Goal: Entertainment & Leisure: Consume media (video, audio)

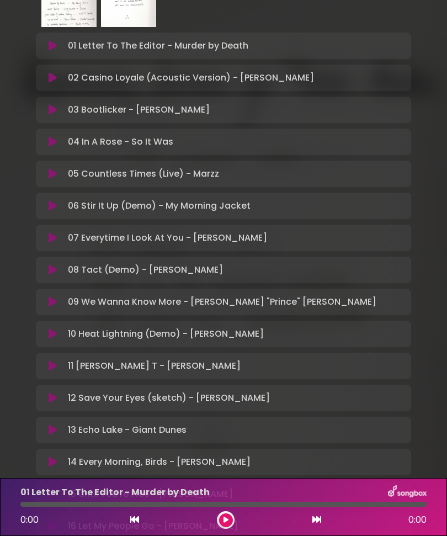
scroll to position [275, 0]
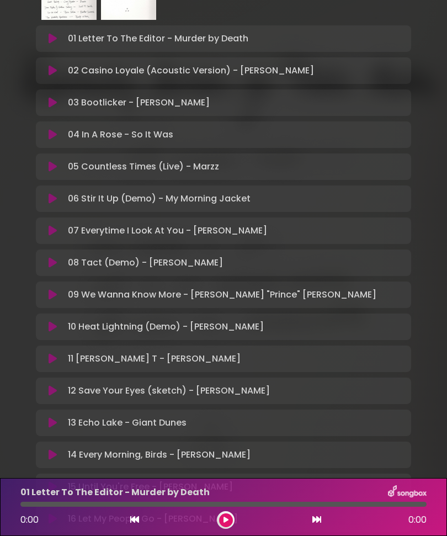
click at [212, 73] on p "02 Casino Loyale (Acoustic Version) - [PERSON_NAME] Loading Track..." at bounding box center [191, 70] width 246 height 13
click at [51, 66] on icon at bounding box center [53, 70] width 8 height 11
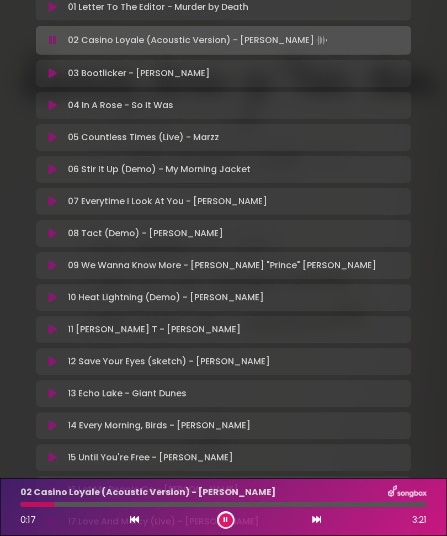
scroll to position [307, 0]
click at [43, 68] on button at bounding box center [53, 72] width 21 height 11
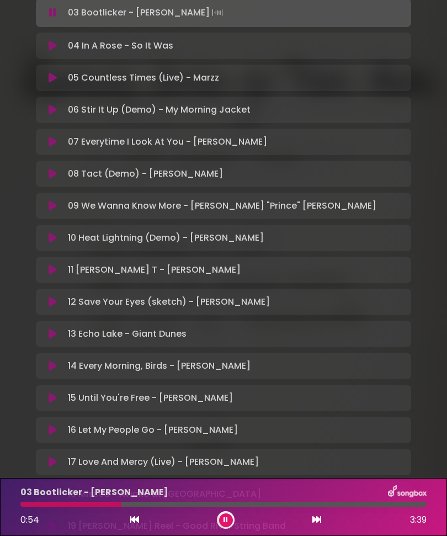
scroll to position [367, 0]
click at [51, 110] on icon at bounding box center [53, 109] width 8 height 11
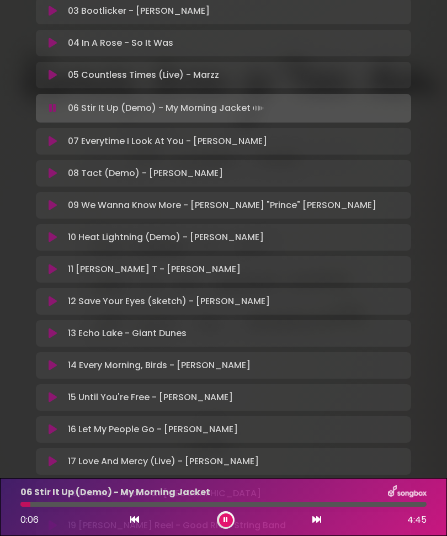
click at [49, 138] on icon at bounding box center [53, 141] width 8 height 11
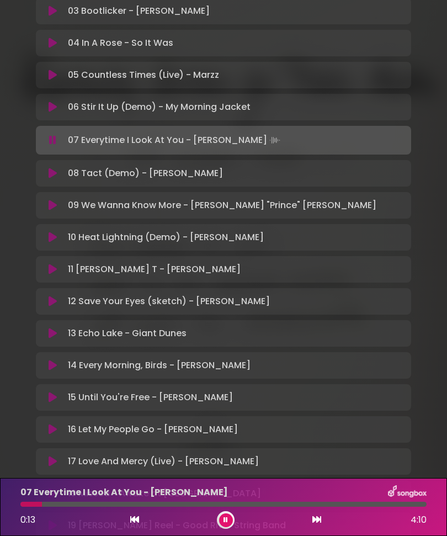
click at [60, 176] on button at bounding box center [53, 173] width 21 height 11
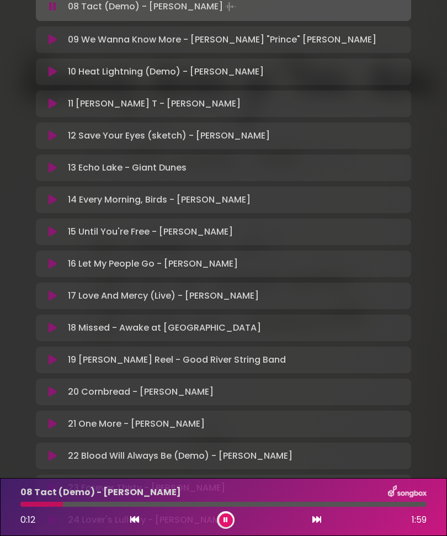
scroll to position [532, 0]
click at [48, 38] on button at bounding box center [53, 40] width 21 height 11
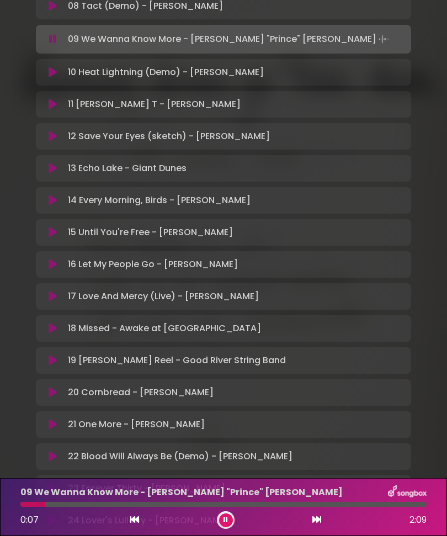
click at [44, 70] on button at bounding box center [53, 72] width 21 height 11
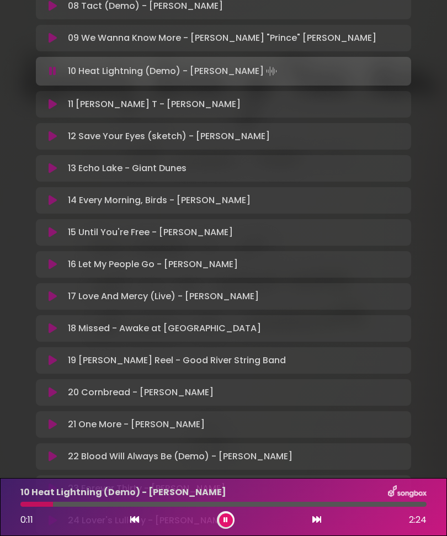
click at [51, 103] on icon at bounding box center [53, 104] width 8 height 11
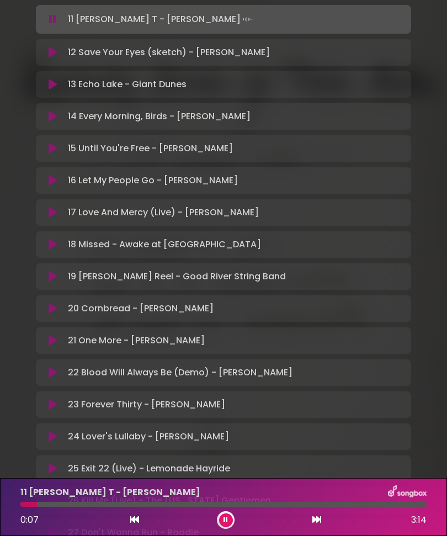
scroll to position [617, 0]
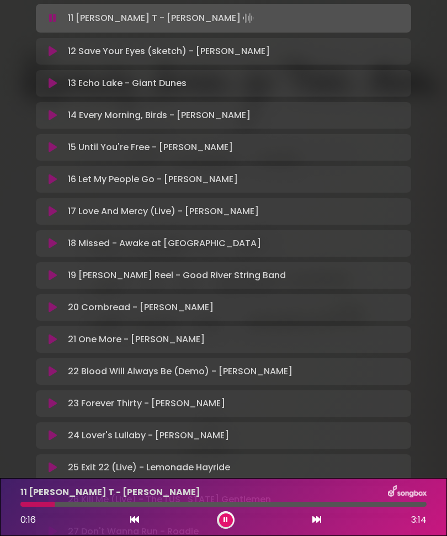
click at [36, 45] on div "12 Save Your Eyes (sketch) - [PERSON_NAME] Loading Track..." at bounding box center [224, 51] width 376 height 13
click at [51, 56] on icon at bounding box center [53, 51] width 8 height 11
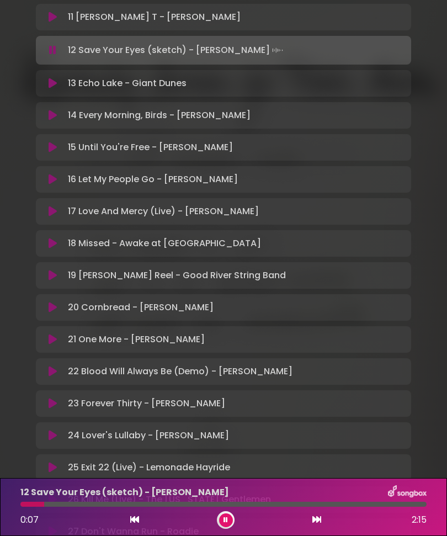
click at [52, 83] on icon at bounding box center [53, 83] width 8 height 11
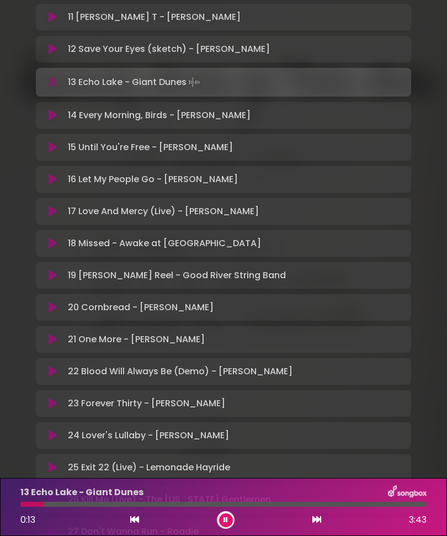
click at [57, 118] on icon at bounding box center [53, 115] width 8 height 11
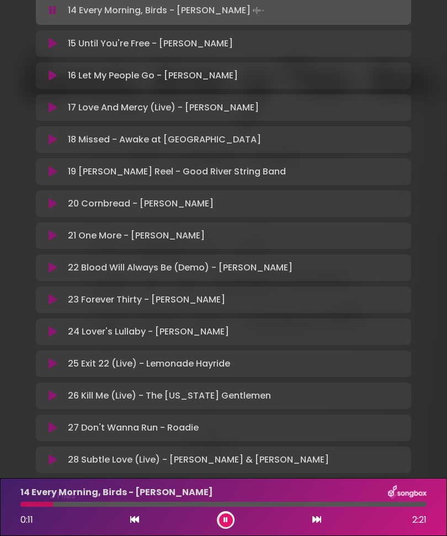
scroll to position [720, 0]
click at [55, 46] on icon at bounding box center [53, 44] width 8 height 11
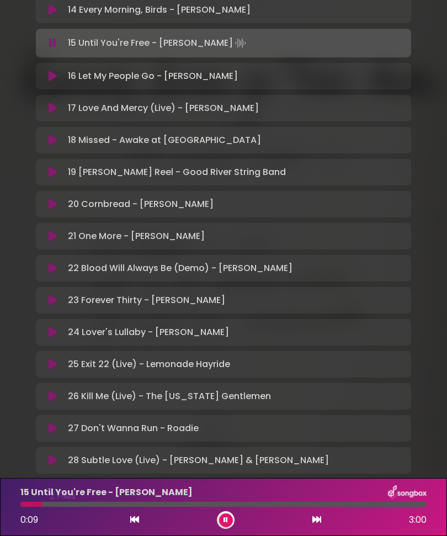
click at [44, 76] on button at bounding box center [53, 76] width 21 height 11
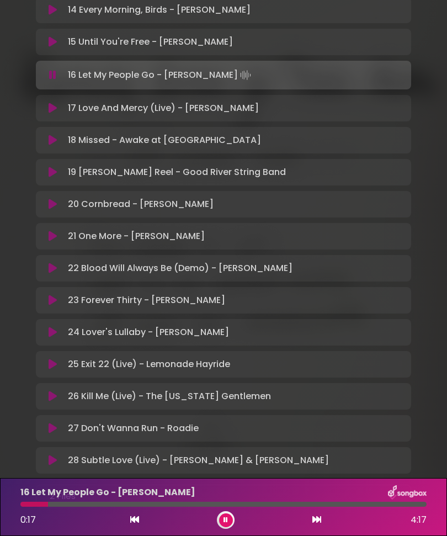
click at [54, 106] on icon at bounding box center [53, 108] width 8 height 11
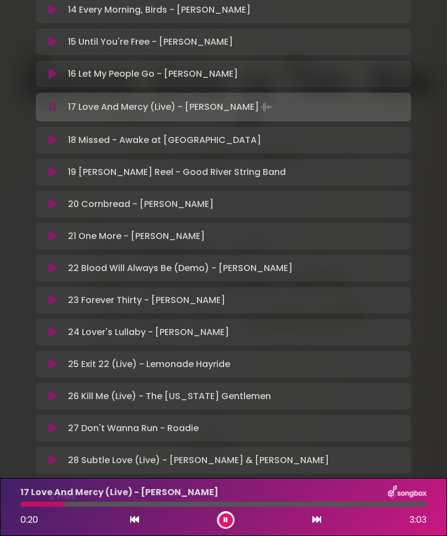
click at [59, 144] on button at bounding box center [53, 140] width 21 height 11
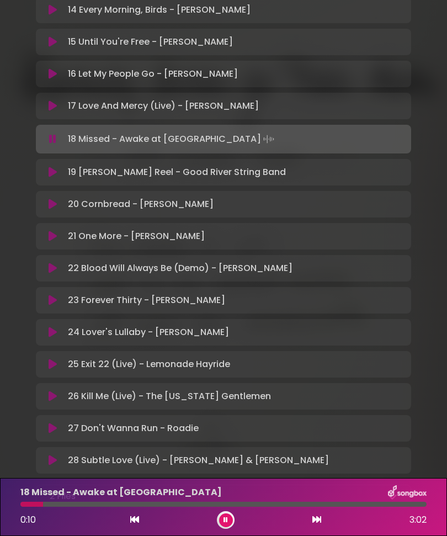
click at [57, 172] on button at bounding box center [53, 172] width 21 height 11
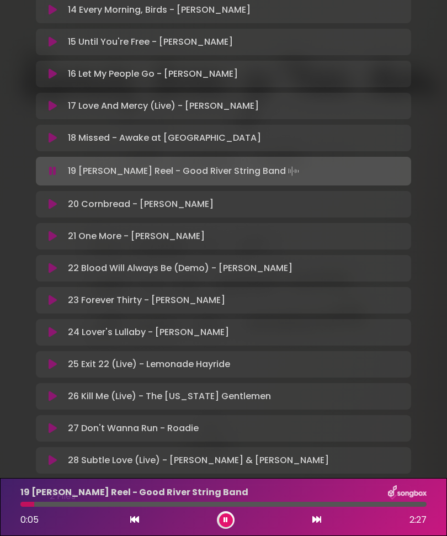
click at [61, 207] on button at bounding box center [53, 204] width 21 height 11
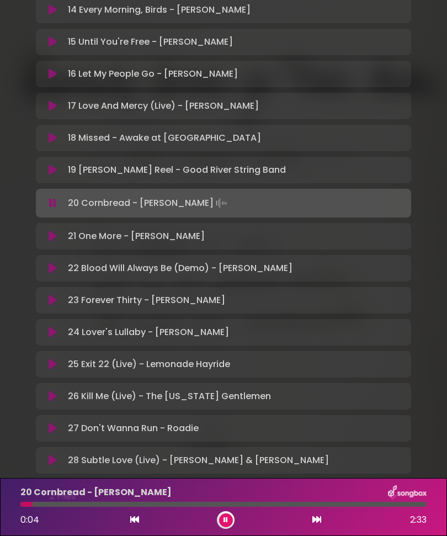
click at [52, 236] on icon at bounding box center [53, 236] width 8 height 11
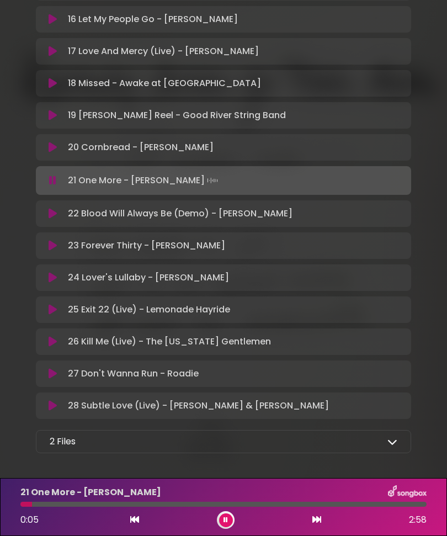
scroll to position [774, 0]
click at [45, 214] on button at bounding box center [53, 214] width 21 height 11
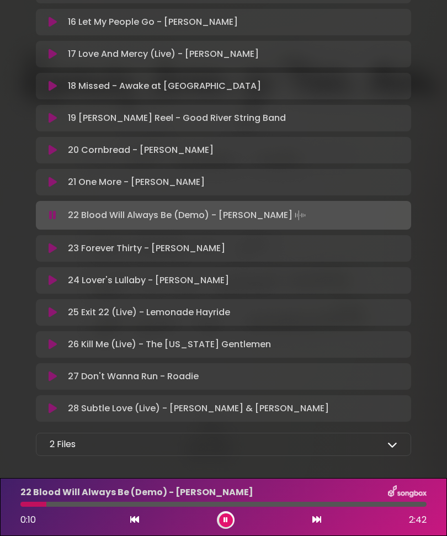
click at [52, 245] on icon at bounding box center [53, 248] width 8 height 11
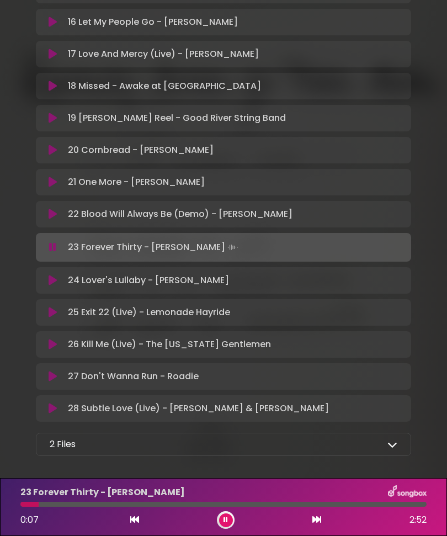
click at [54, 275] on icon at bounding box center [53, 280] width 8 height 11
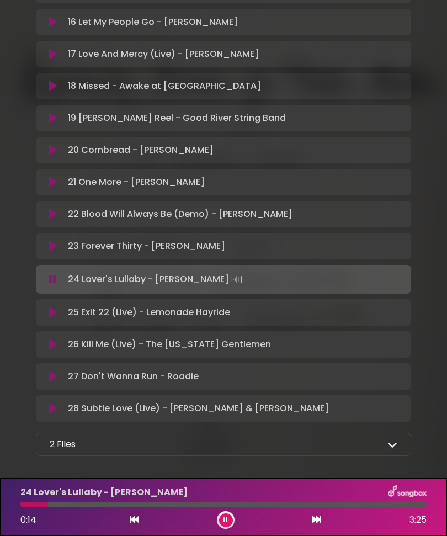
click at [59, 309] on button at bounding box center [53, 312] width 21 height 11
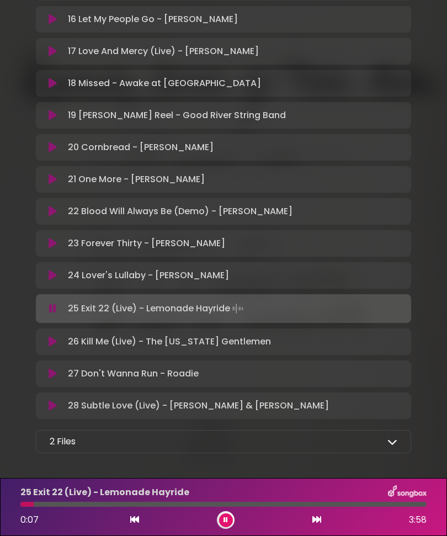
scroll to position [774, 0]
click at [60, 342] on button at bounding box center [53, 342] width 21 height 11
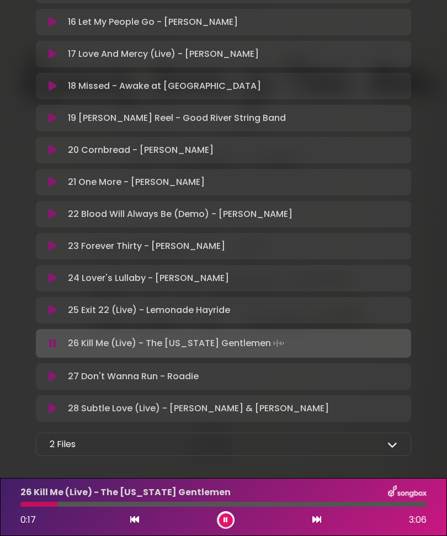
click at [57, 378] on button at bounding box center [53, 376] width 21 height 11
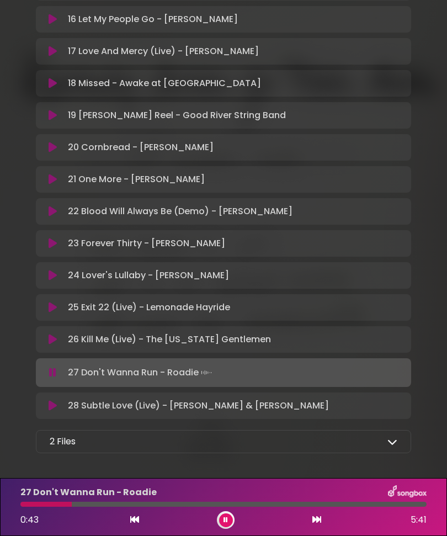
scroll to position [774, 0]
click at [53, 406] on icon at bounding box center [53, 406] width 8 height 11
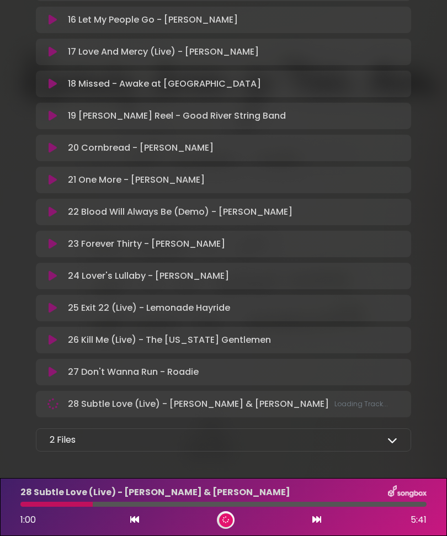
scroll to position [772, 0]
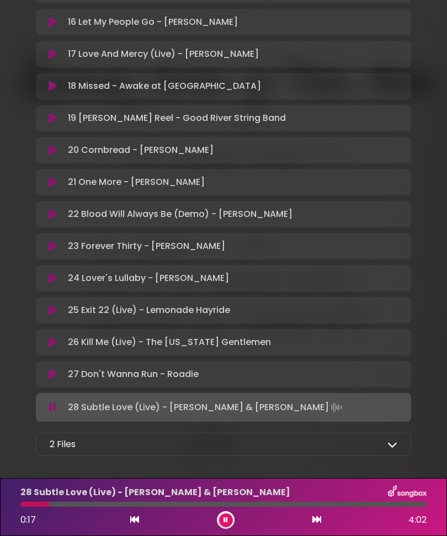
click at [57, 378] on icon at bounding box center [53, 374] width 8 height 11
